Goal: Task Accomplishment & Management: Manage account settings

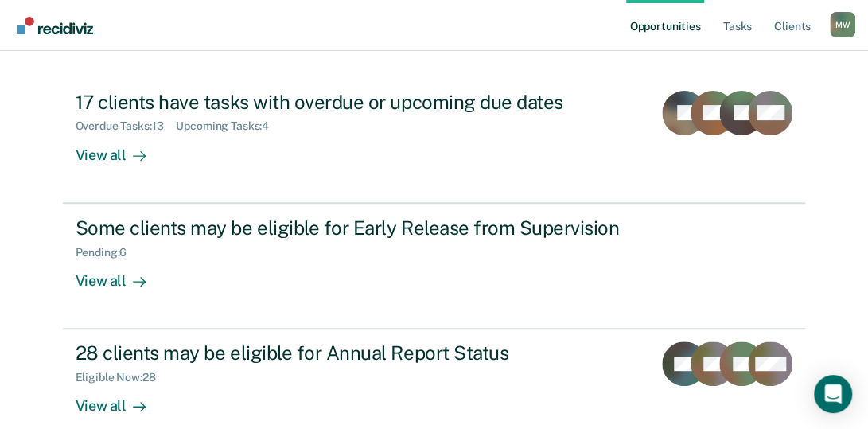
scroll to position [182, 0]
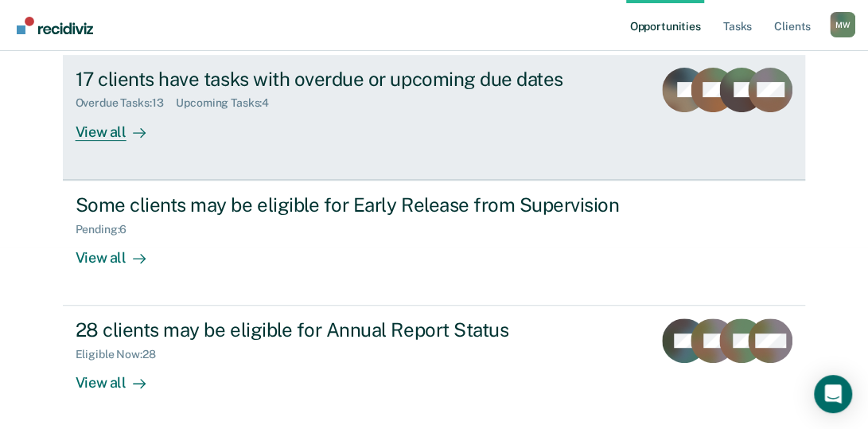
click at [107, 131] on div "View all" at bounding box center [120, 125] width 89 height 31
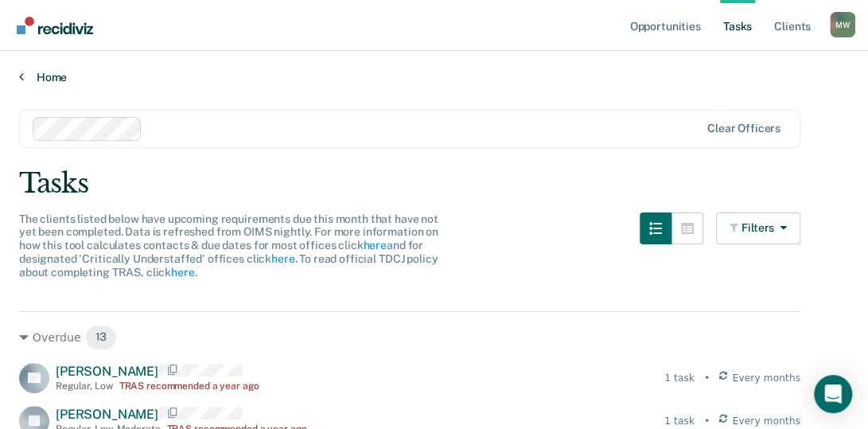
click at [34, 76] on link "Home" at bounding box center [434, 77] width 830 height 14
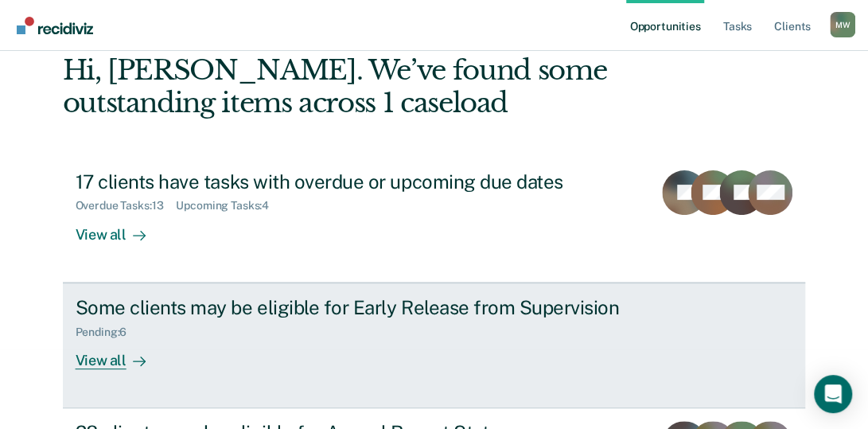
scroll to position [159, 0]
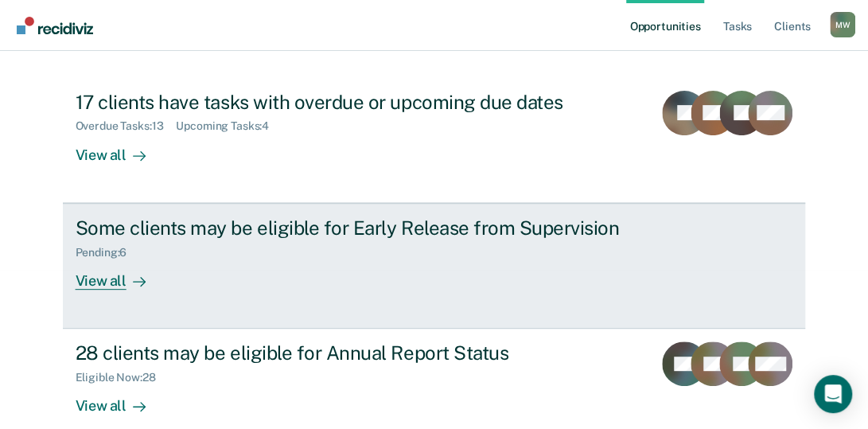
click at [89, 281] on div "View all" at bounding box center [120, 274] width 89 height 31
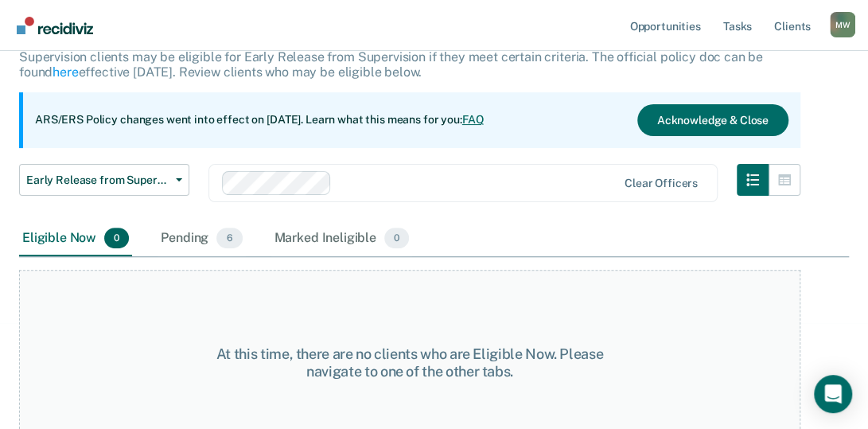
scroll to position [132, 0]
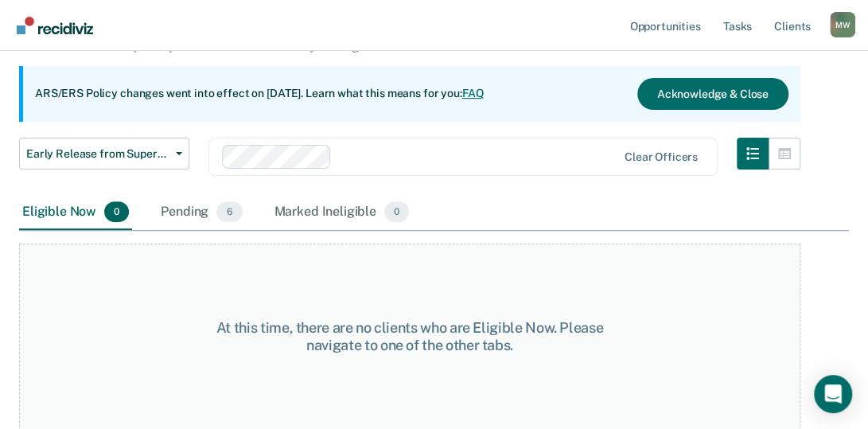
click at [182, 211] on div "Pending 6" at bounding box center [202, 212] width 88 height 35
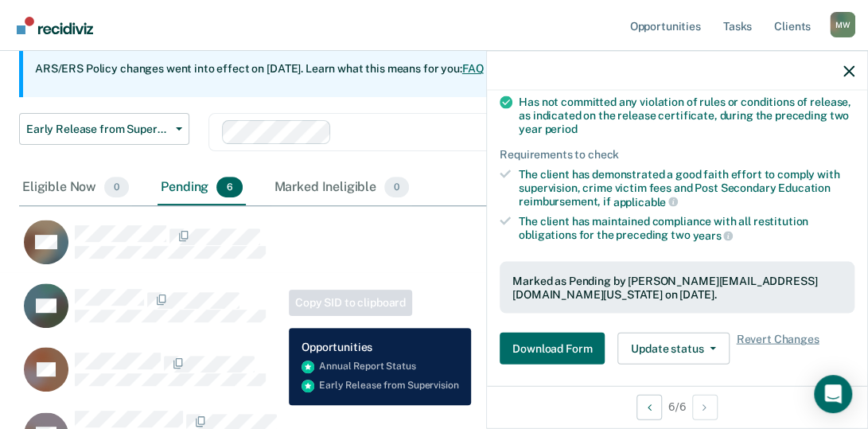
scroll to position [0, 0]
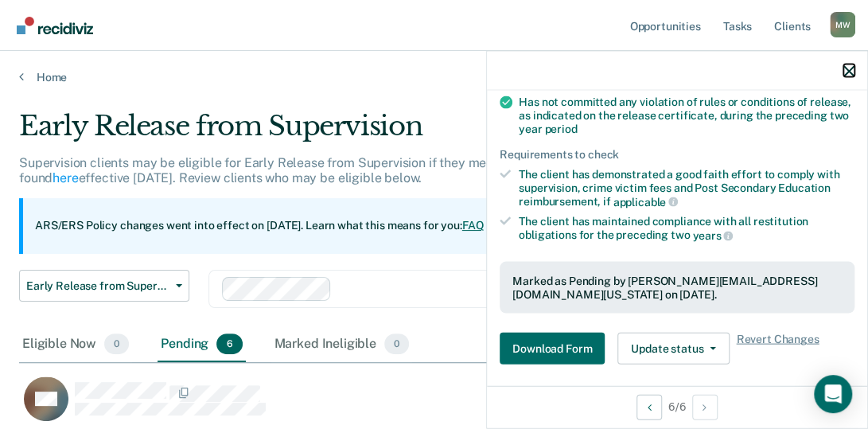
click at [850, 65] on icon "button" at bounding box center [848, 70] width 11 height 11
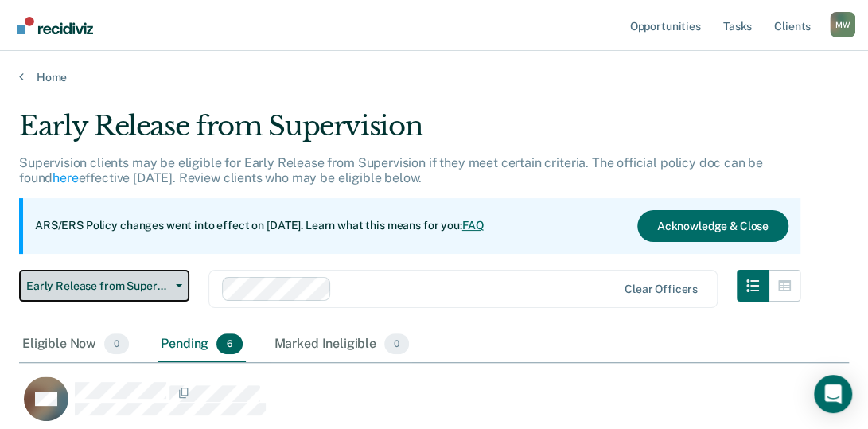
click at [179, 289] on button "Early Release from Supervision" at bounding box center [104, 286] width 170 height 32
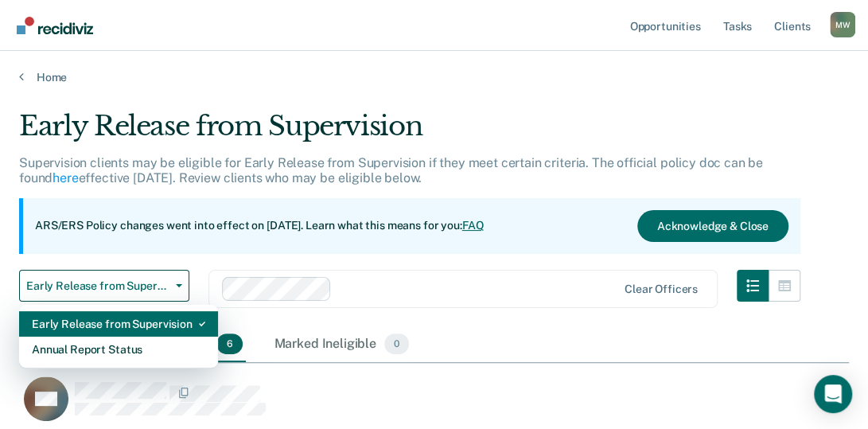
click at [170, 325] on div "Early Release from Supervision" at bounding box center [118, 323] width 173 height 25
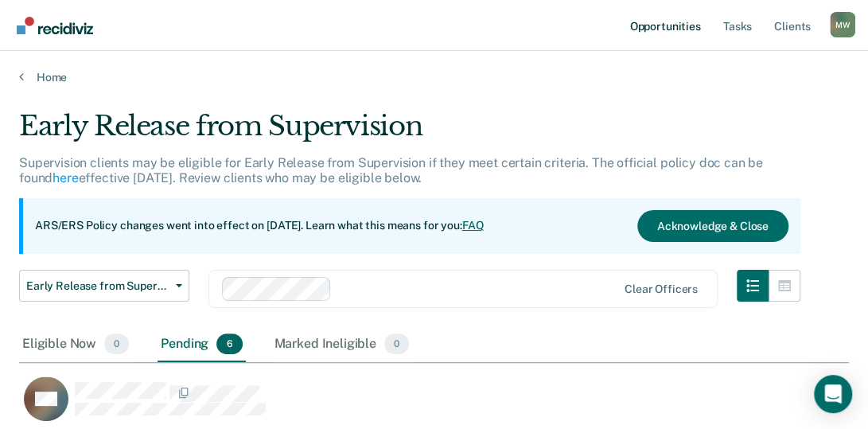
click at [679, 26] on link "Opportunities" at bounding box center [664, 25] width 77 height 51
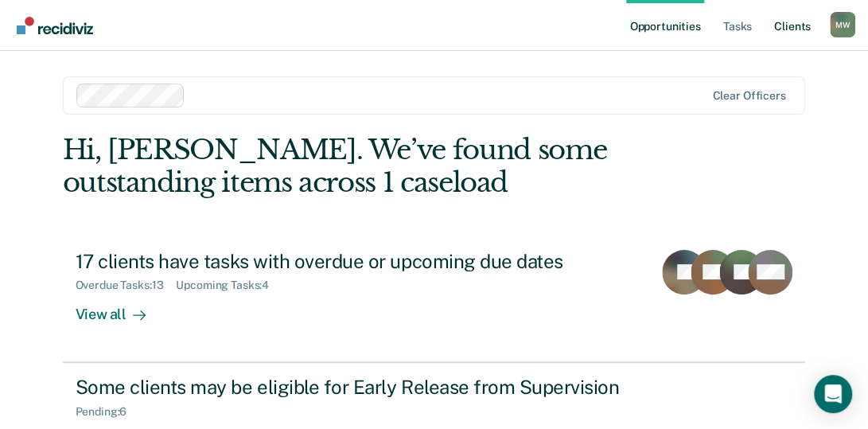
click at [800, 22] on link "Client s" at bounding box center [792, 25] width 43 height 51
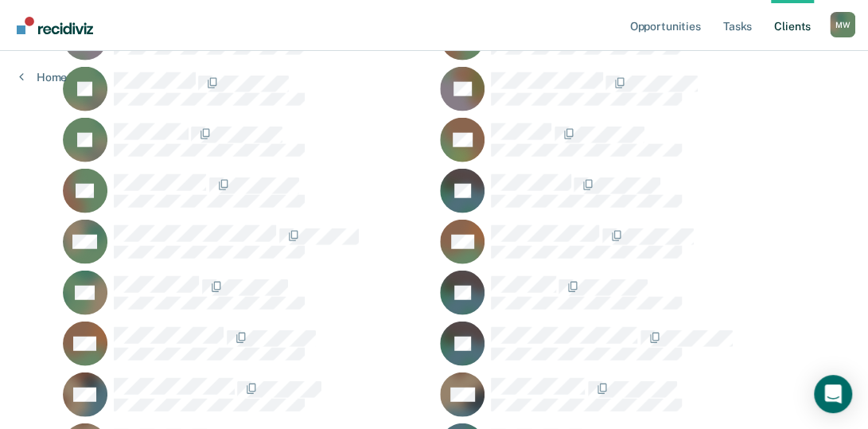
scroll to position [4024, 0]
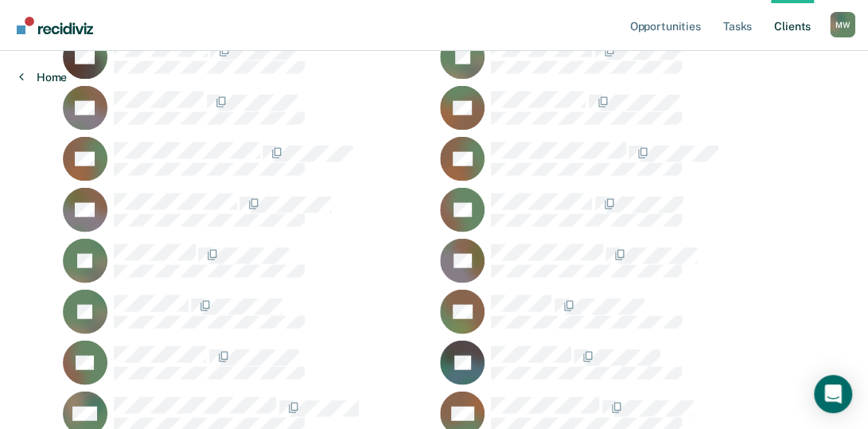
click at [50, 79] on link "Home" at bounding box center [43, 77] width 48 height 14
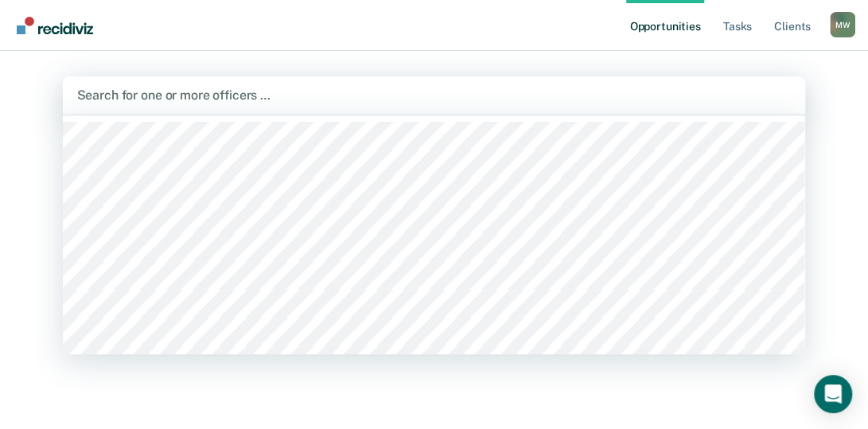
click at [206, 96] on div at bounding box center [434, 95] width 714 height 18
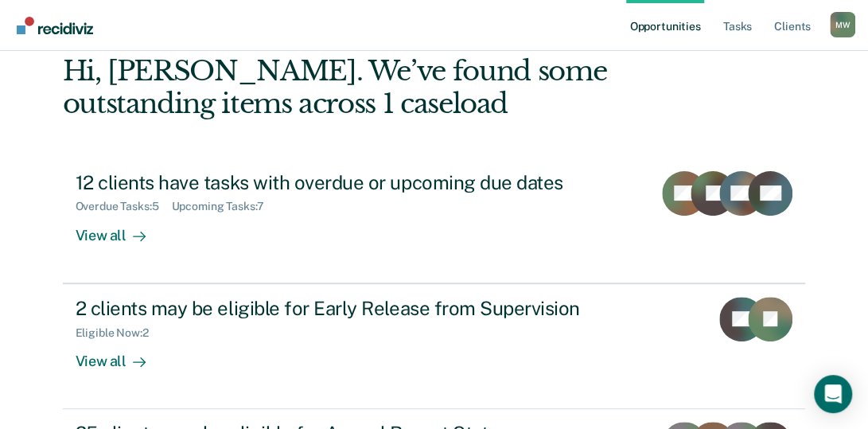
scroll to position [80, 0]
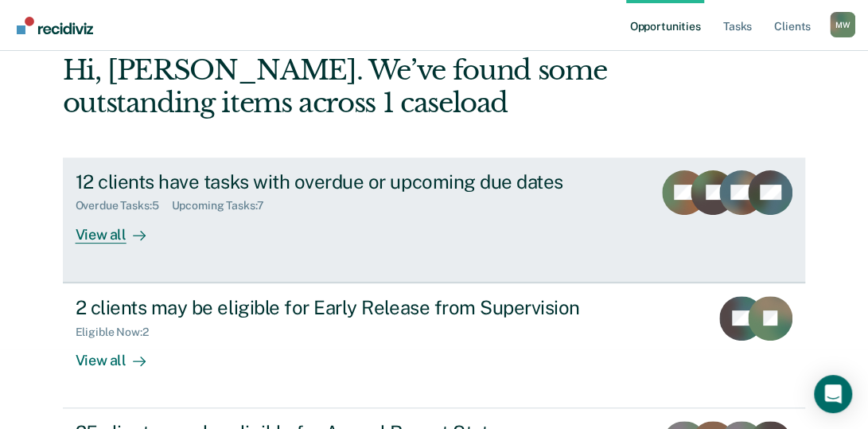
click at [95, 232] on div "View all" at bounding box center [120, 227] width 89 height 31
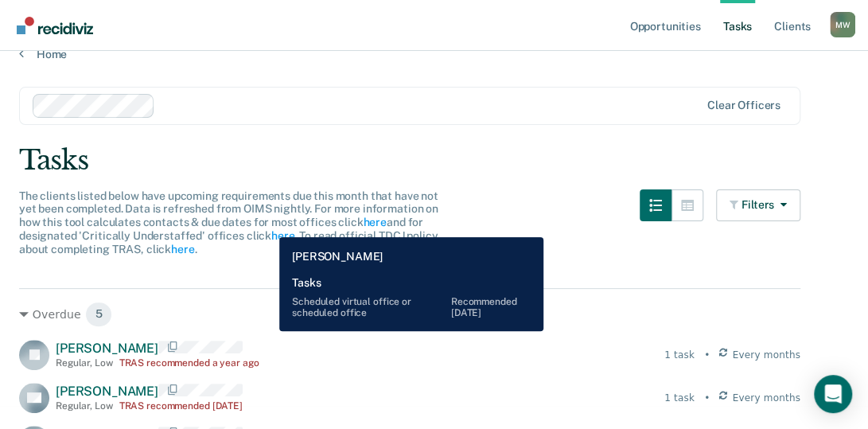
scroll to position [14, 0]
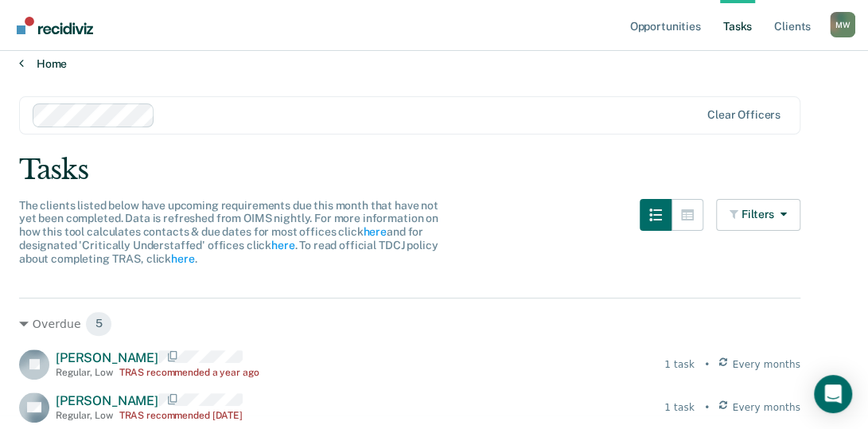
click at [44, 64] on link "Home" at bounding box center [434, 63] width 830 height 14
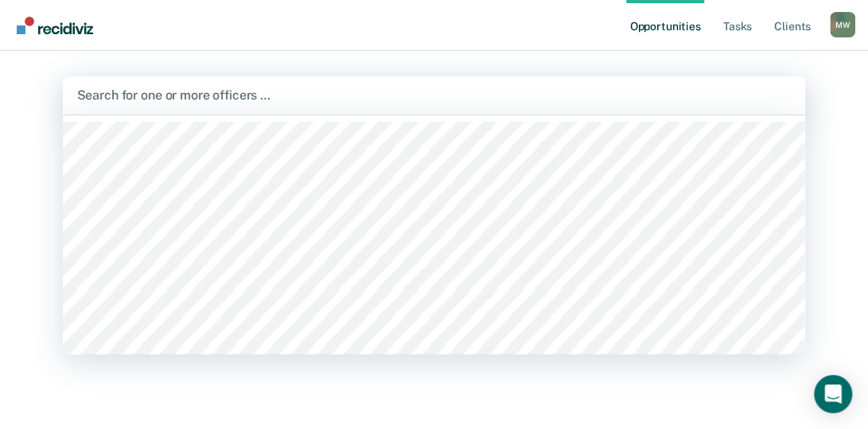
click at [301, 101] on div at bounding box center [434, 95] width 714 height 18
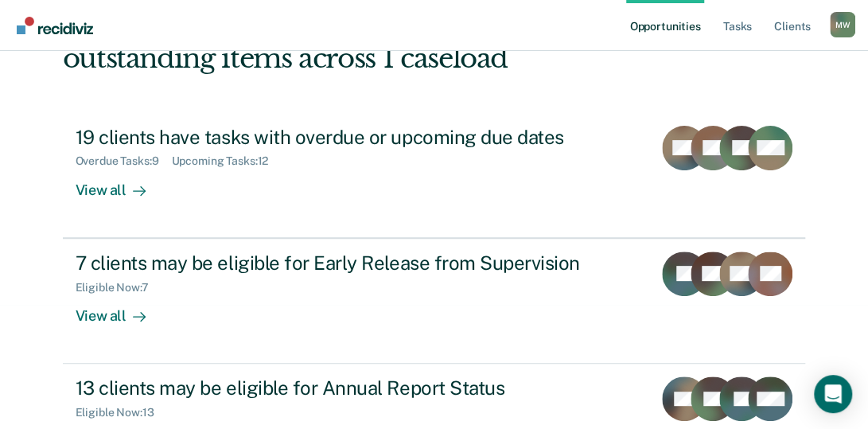
scroll to position [159, 0]
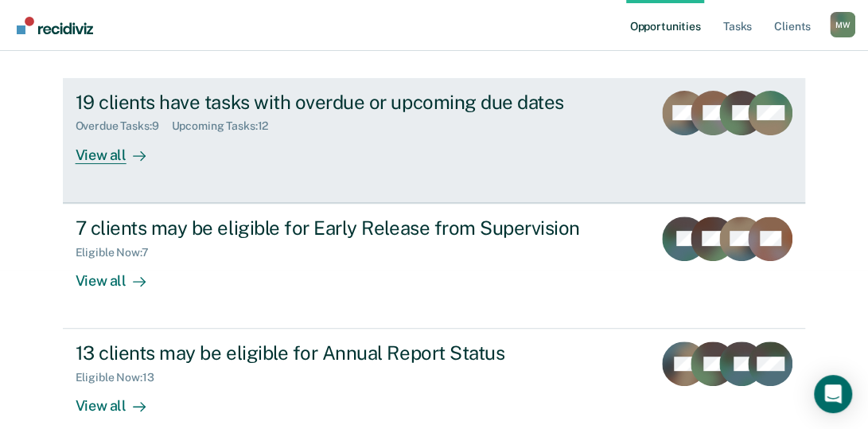
click at [105, 155] on div "View all" at bounding box center [120, 148] width 89 height 31
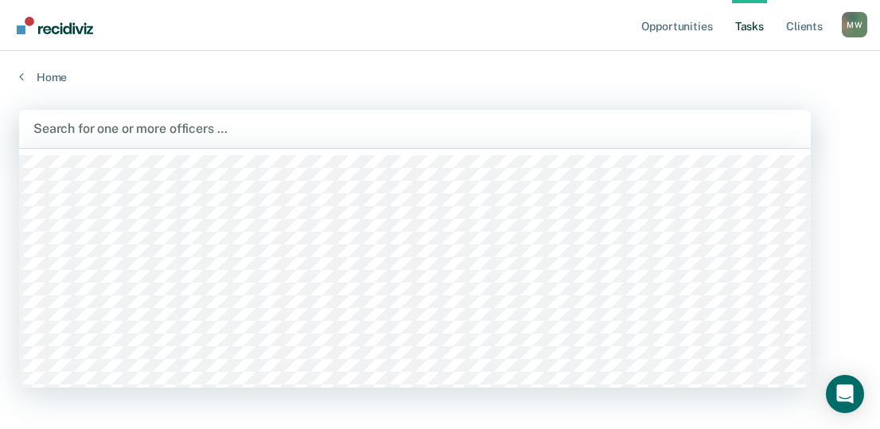
click at [232, 123] on div at bounding box center [414, 128] width 763 height 18
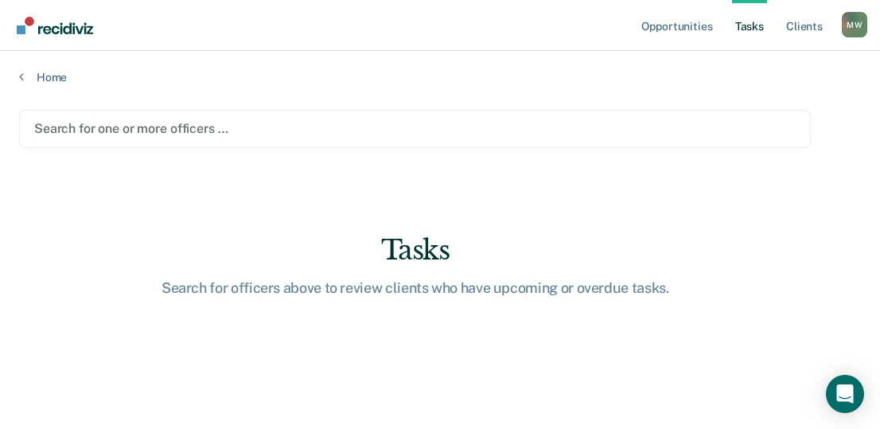
click at [253, 131] on div at bounding box center [414, 128] width 761 height 18
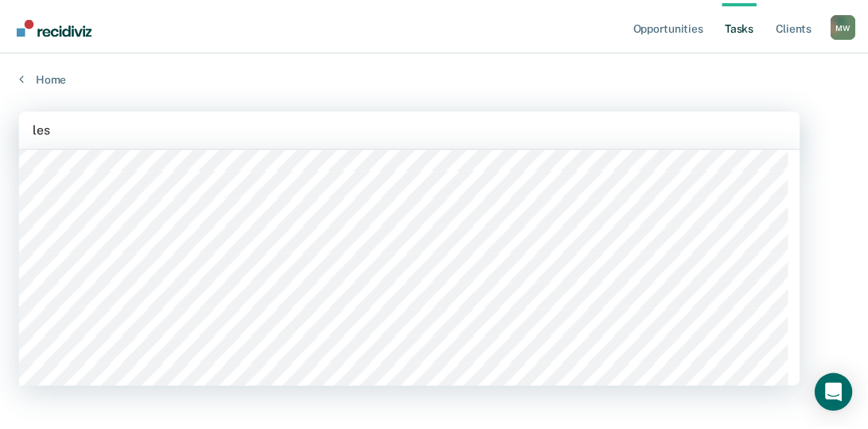
scroll to position [0, 0]
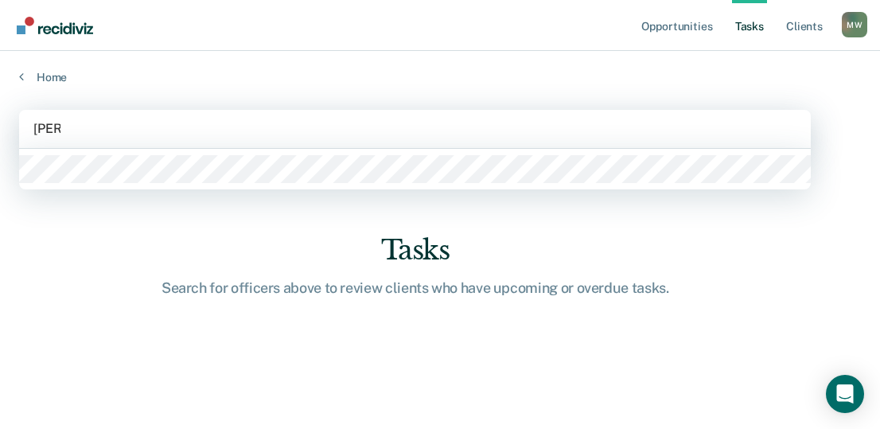
type input "leslie"
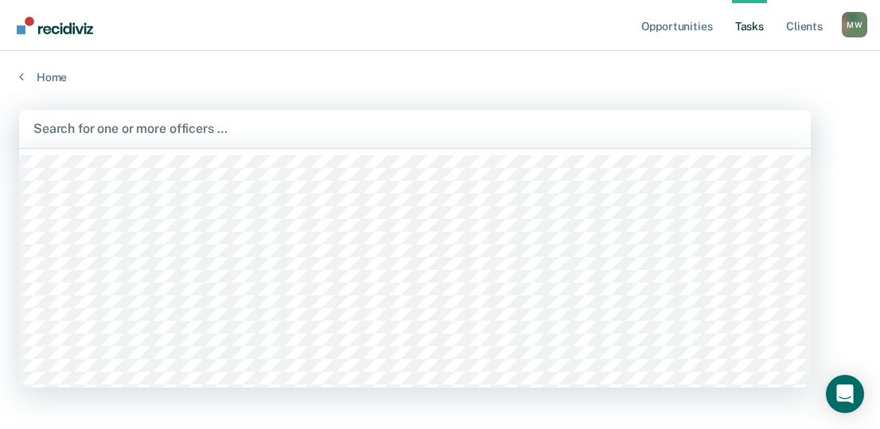
click at [303, 130] on div at bounding box center [414, 128] width 763 height 18
type input "willis"
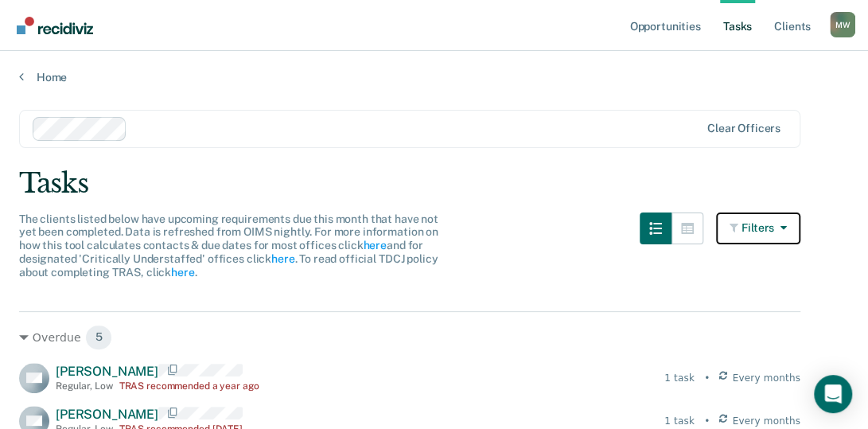
click at [774, 228] on button "Filters" at bounding box center [758, 228] width 84 height 32
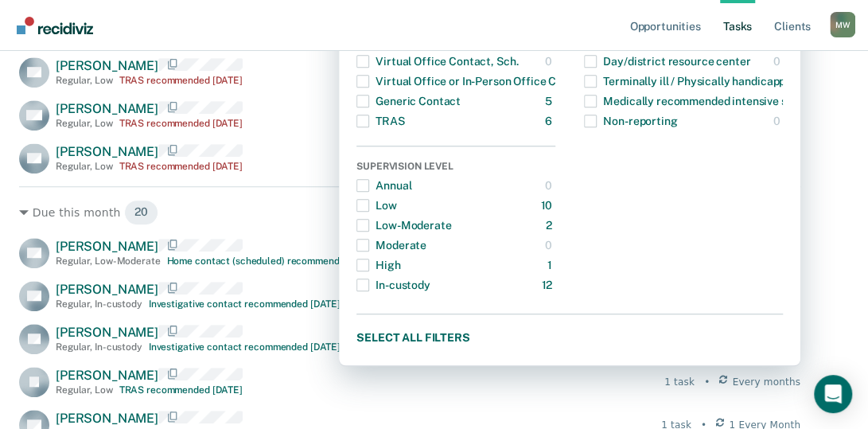
scroll to position [477, 0]
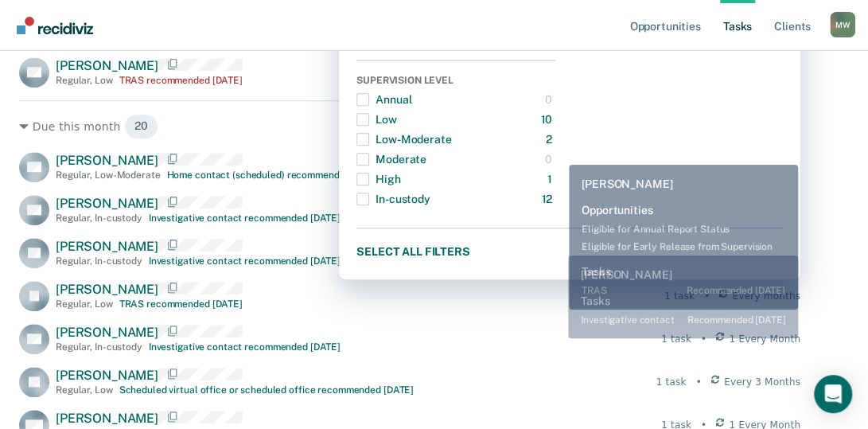
click at [555, 343] on div "BH Bryan Hoitt Regular , In-custody Investigative contact recommended in 6 days…" at bounding box center [409, 339] width 781 height 30
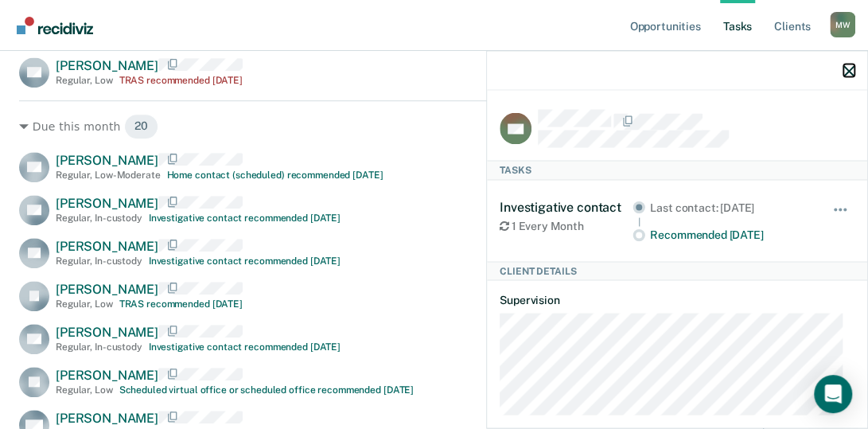
click at [848, 72] on icon "button" at bounding box center [848, 70] width 11 height 11
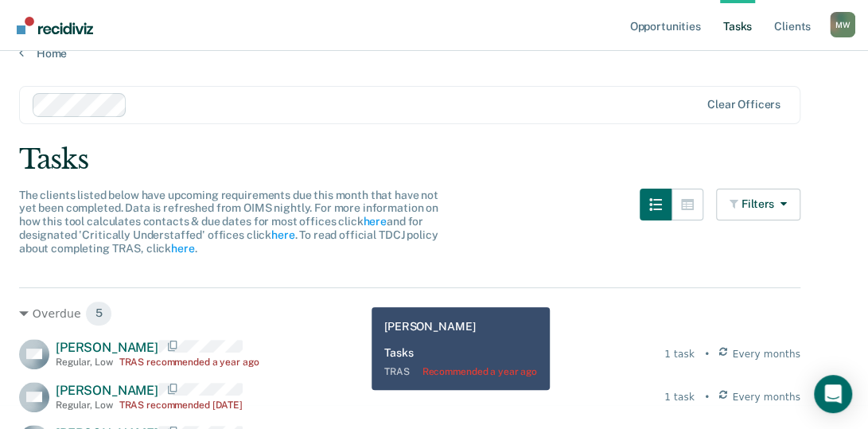
scroll to position [0, 0]
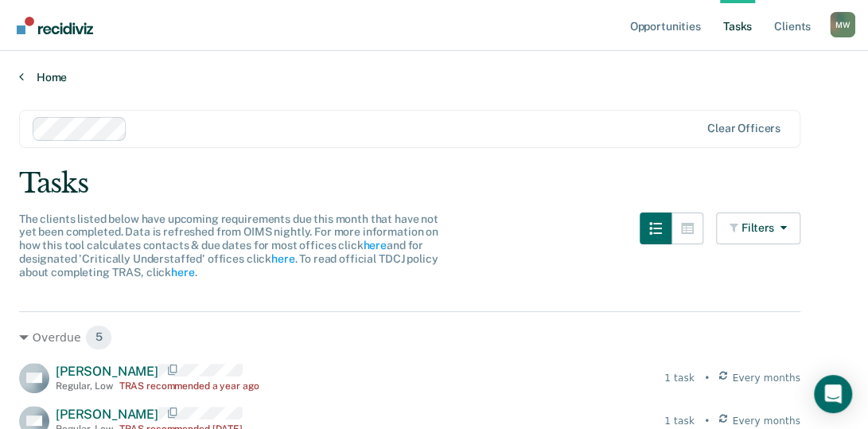
click at [37, 74] on link "Home" at bounding box center [434, 77] width 830 height 14
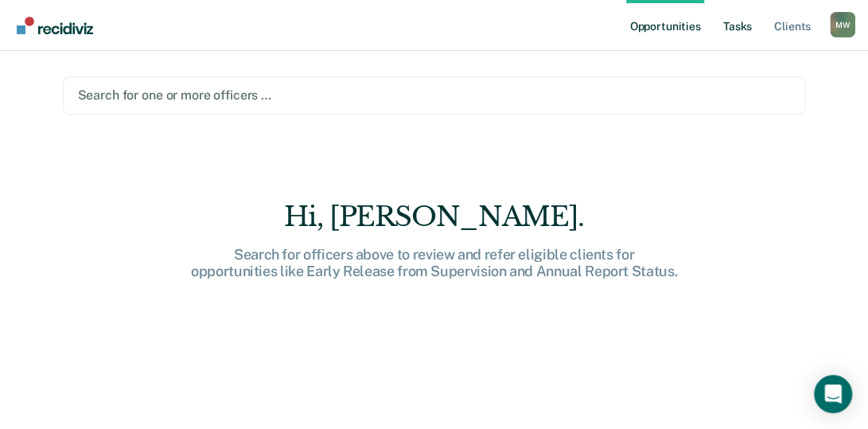
click at [743, 26] on link "Tasks" at bounding box center [737, 25] width 35 height 51
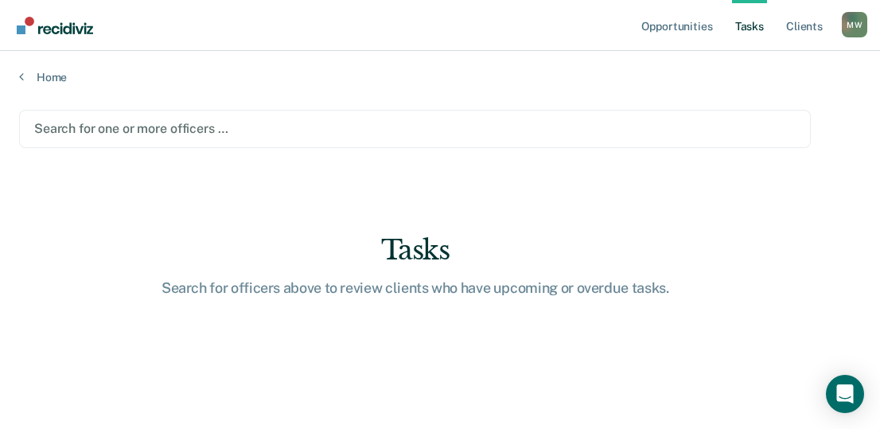
click at [220, 123] on div at bounding box center [414, 128] width 761 height 18
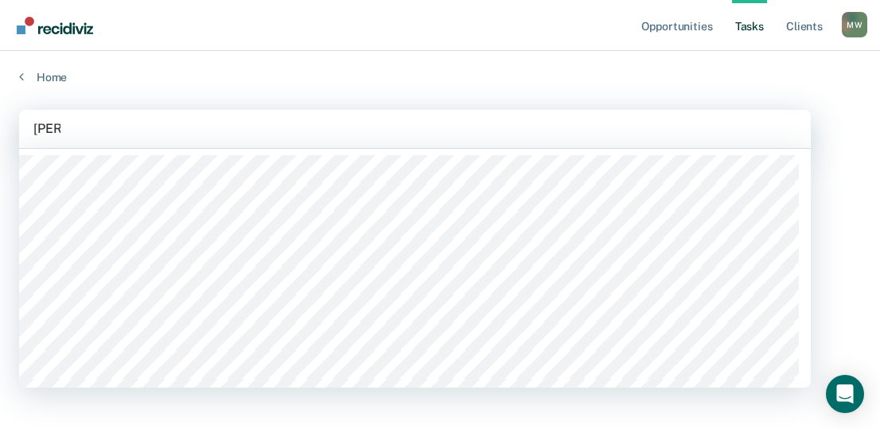
type input "willis"
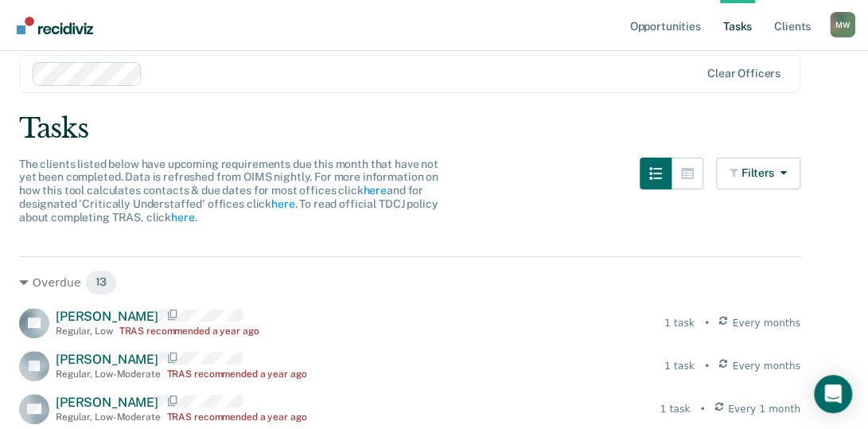
scroll to position [80, 0]
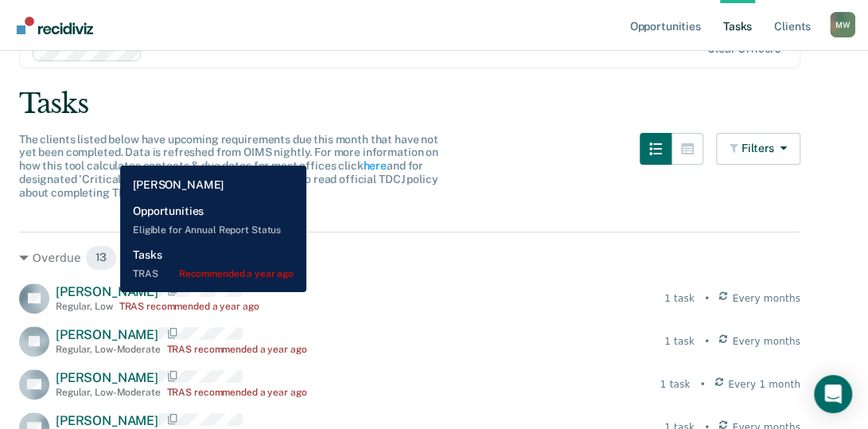
click at [108, 292] on span "Laquita Davis" at bounding box center [107, 291] width 103 height 15
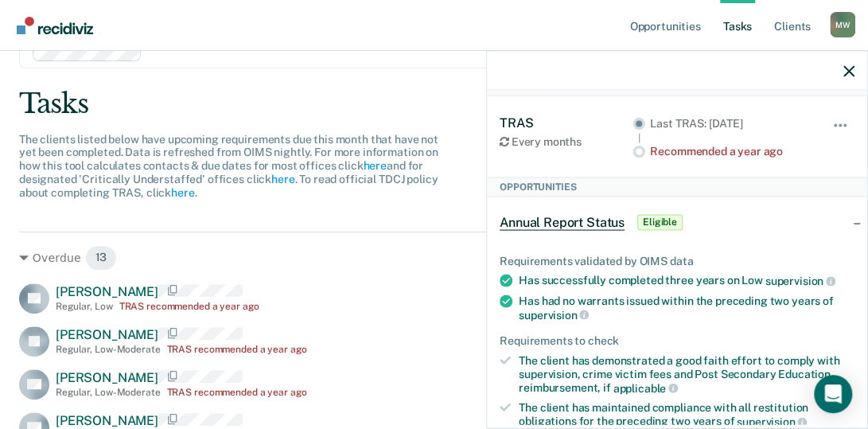
scroll to position [159, 0]
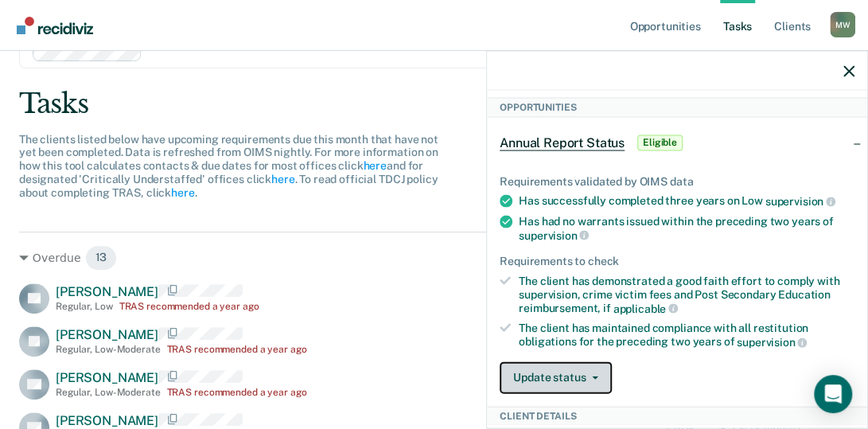
click at [601, 370] on button "Update status" at bounding box center [556, 377] width 112 height 32
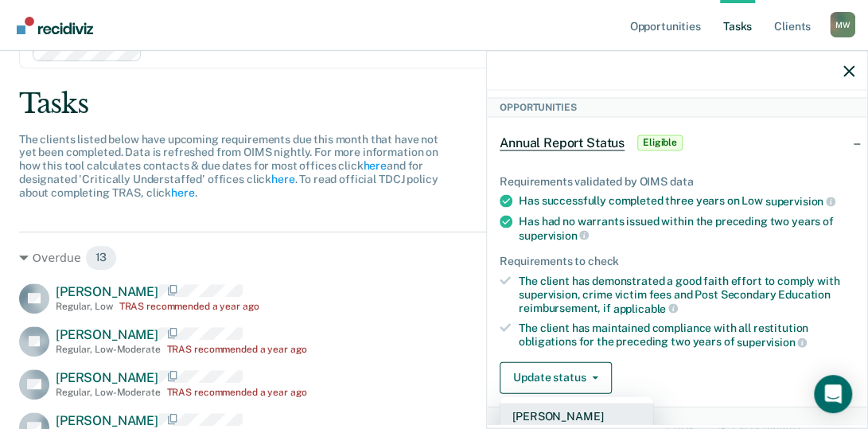
scroll to position [239, 0]
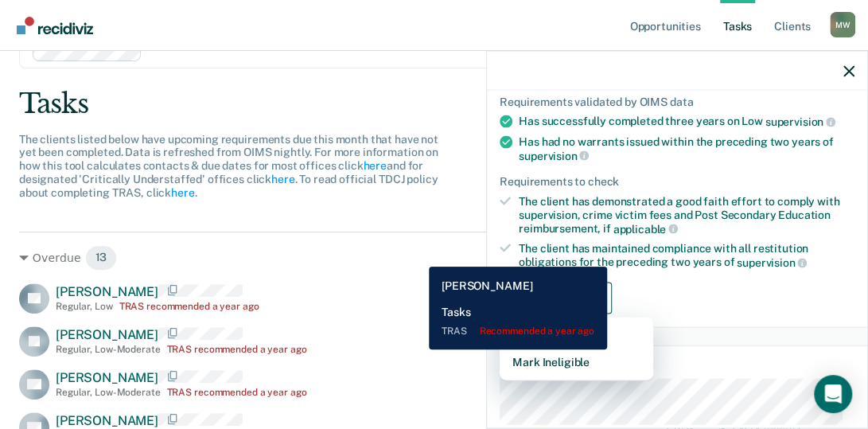
click at [417, 349] on div "JO John Oneil Regular , Low-Moderate TRAS recommended a year ago 1 task • Every…" at bounding box center [409, 341] width 781 height 30
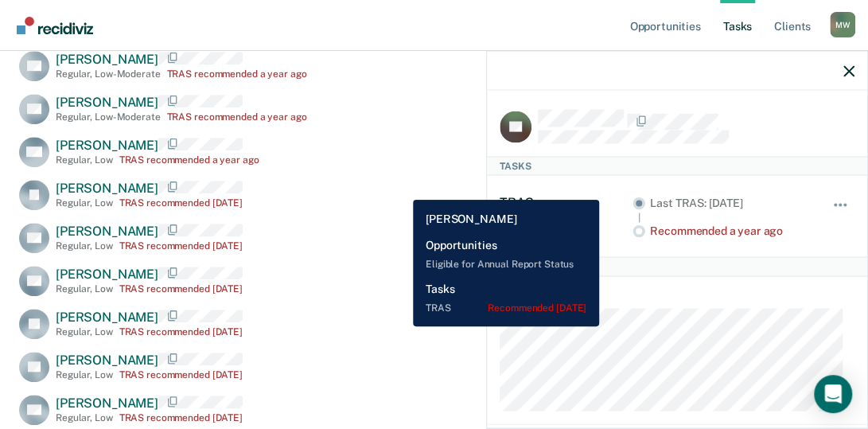
scroll to position [80, 0]
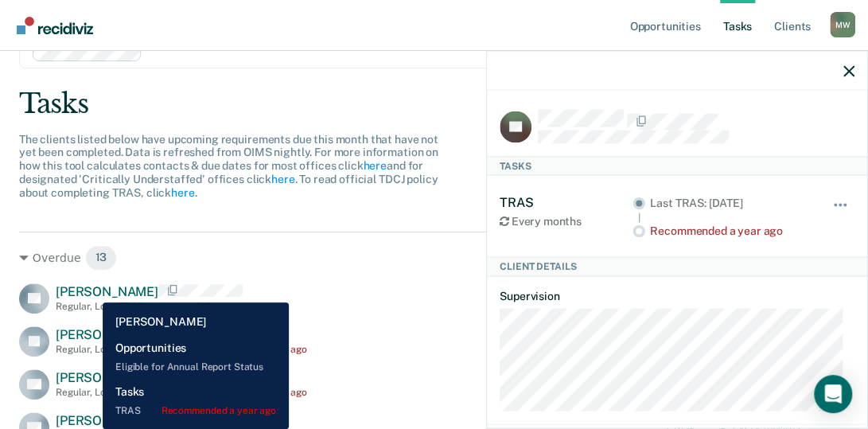
click at [91, 290] on span "Laquita Davis" at bounding box center [107, 291] width 103 height 15
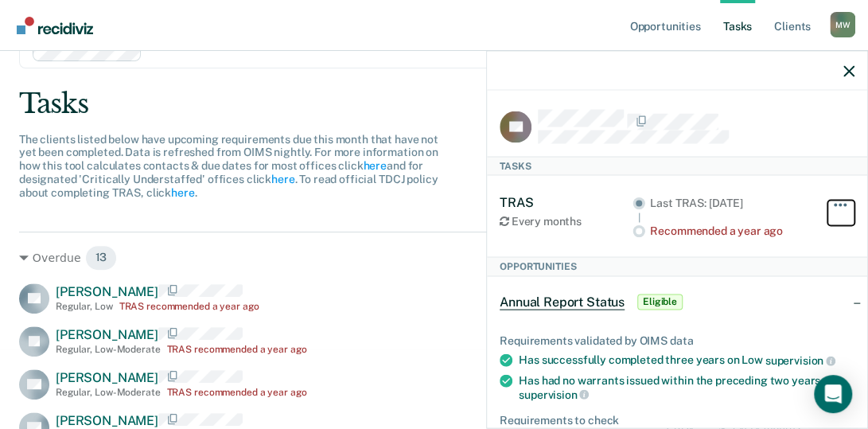
click at [831, 201] on button "button" at bounding box center [840, 212] width 27 height 25
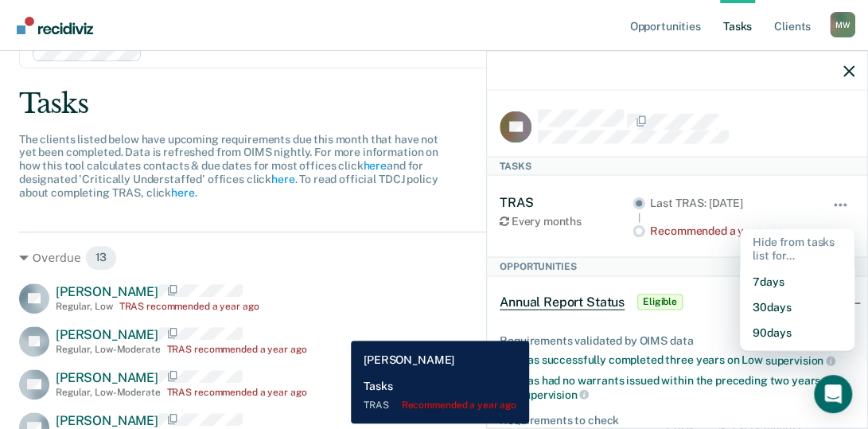
click at [339, 329] on div "JO John Oneil Regular , Low-Moderate TRAS recommended a year ago 1 task • Every…" at bounding box center [409, 341] width 781 height 30
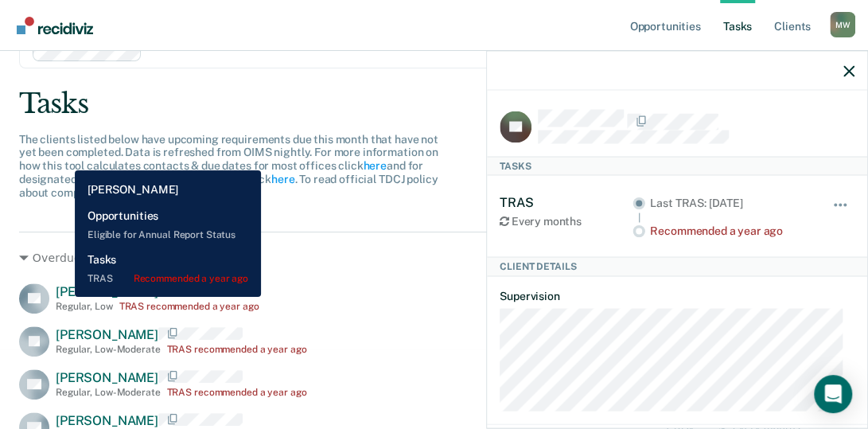
click at [63, 297] on span "Laquita Davis" at bounding box center [107, 291] width 103 height 15
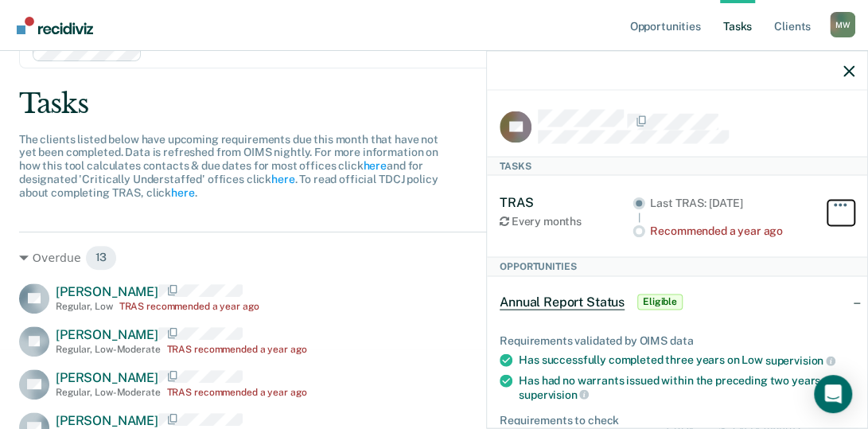
click at [839, 204] on span "button" at bounding box center [840, 205] width 3 height 3
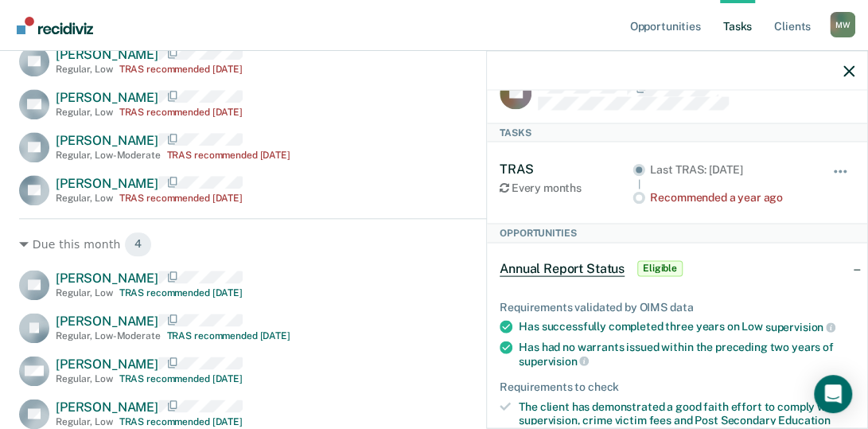
scroll to position [0, 0]
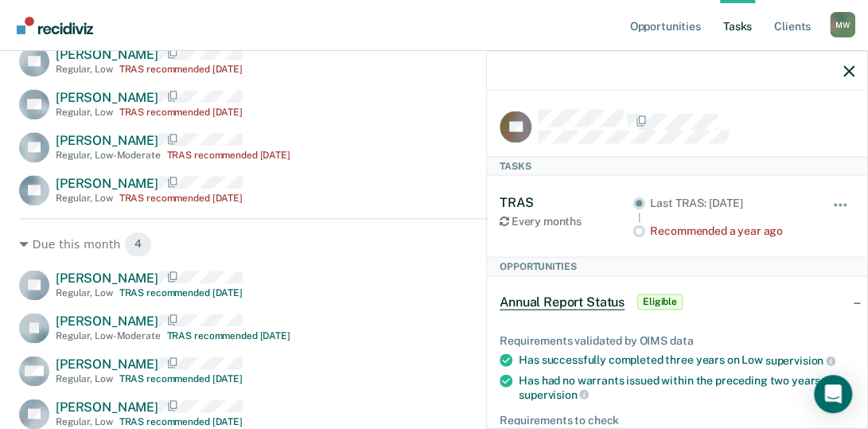
click at [364, 350] on div "CL Corey Latham Regular , Low TRAS recommended in 6 days 1 task • Every 1 month…" at bounding box center [409, 349] width 781 height 159
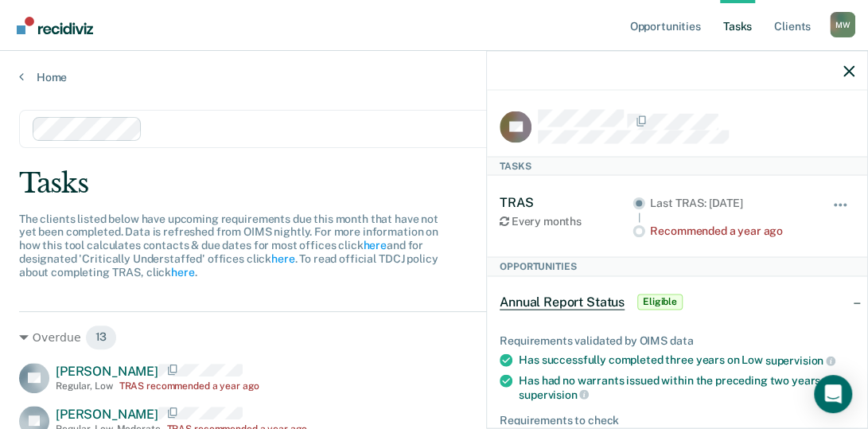
click at [269, 121] on div at bounding box center [424, 128] width 551 height 18
click at [538, 37] on nav "Opportunities Tasks Client s Meghan Willis M W Profile How it works Log Out" at bounding box center [434, 25] width 868 height 51
